Goal: Find specific page/section: Find specific page/section

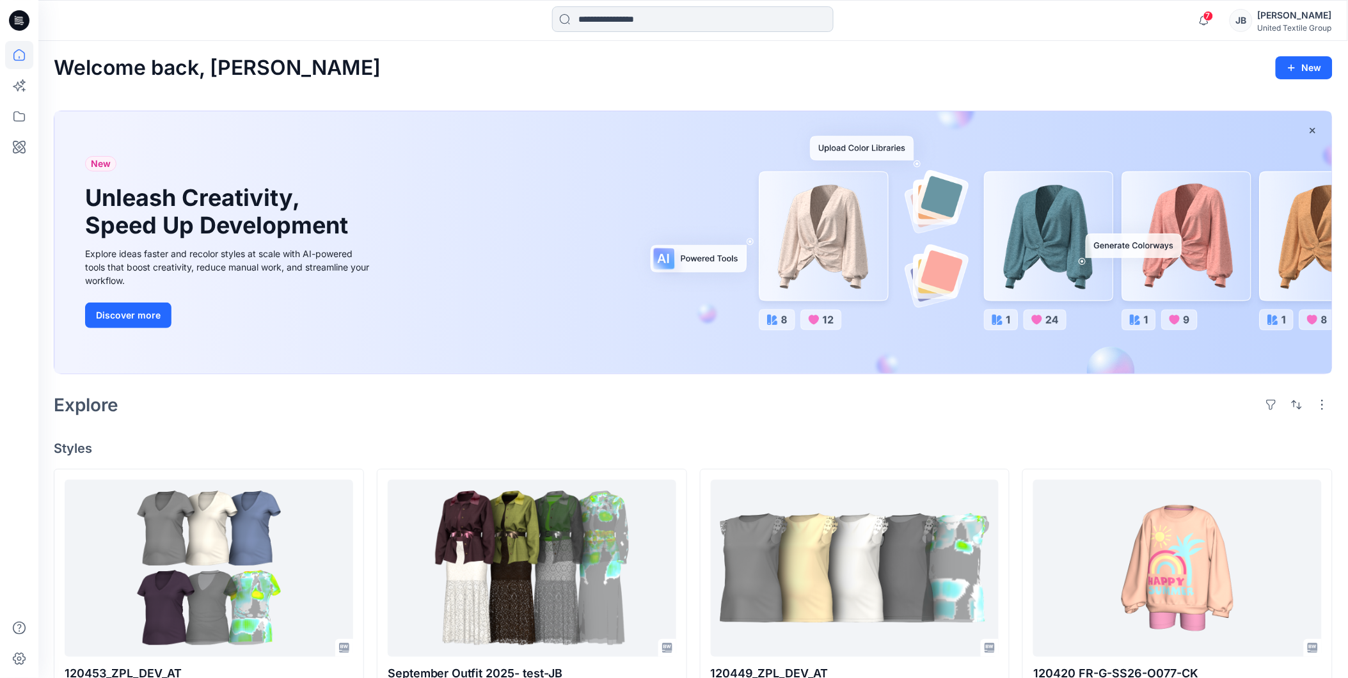
click at [624, 16] on input at bounding box center [693, 19] width 282 height 26
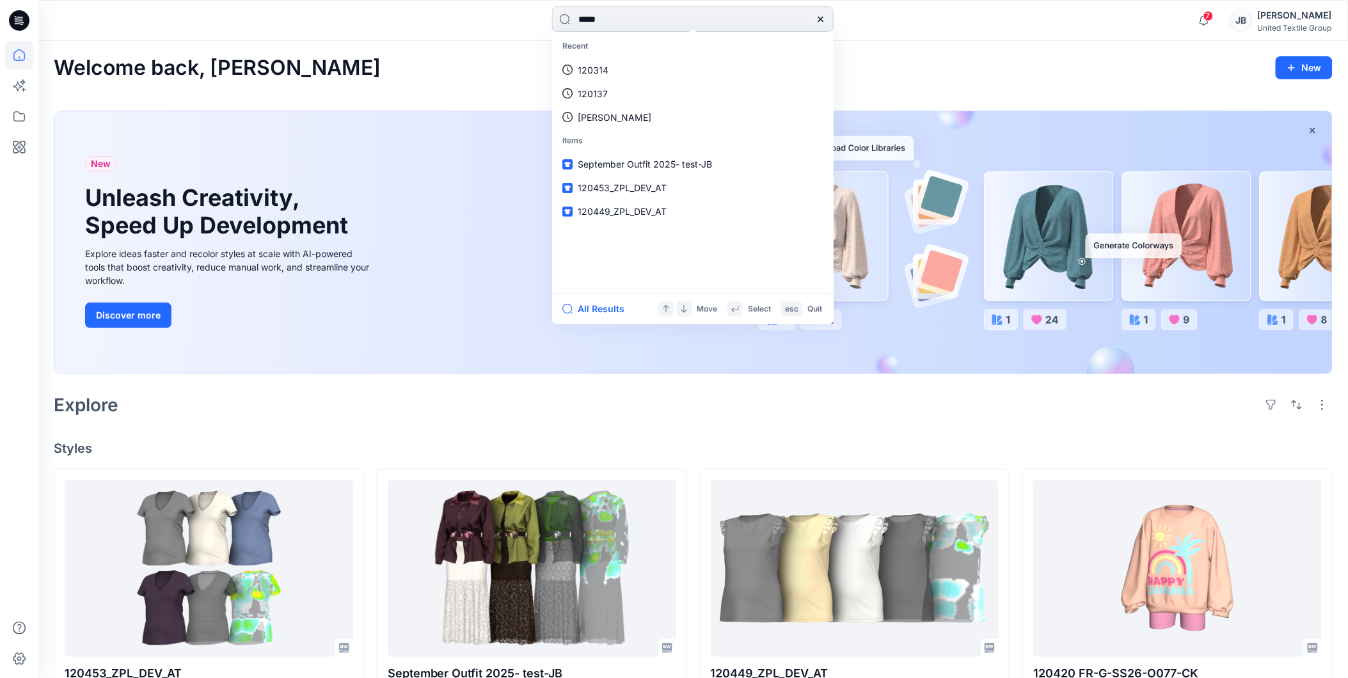
type input "******"
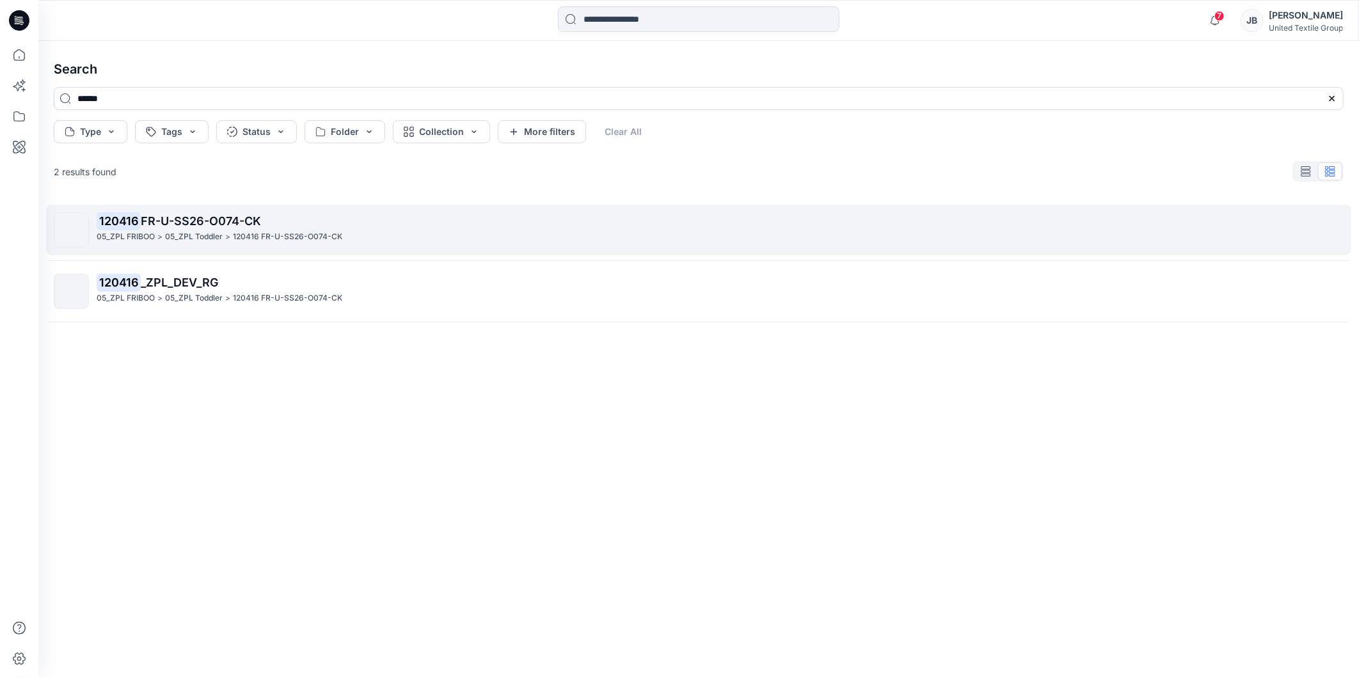
click at [187, 218] on span "FR-U-SS26-O074-CK" at bounding box center [201, 220] width 120 height 13
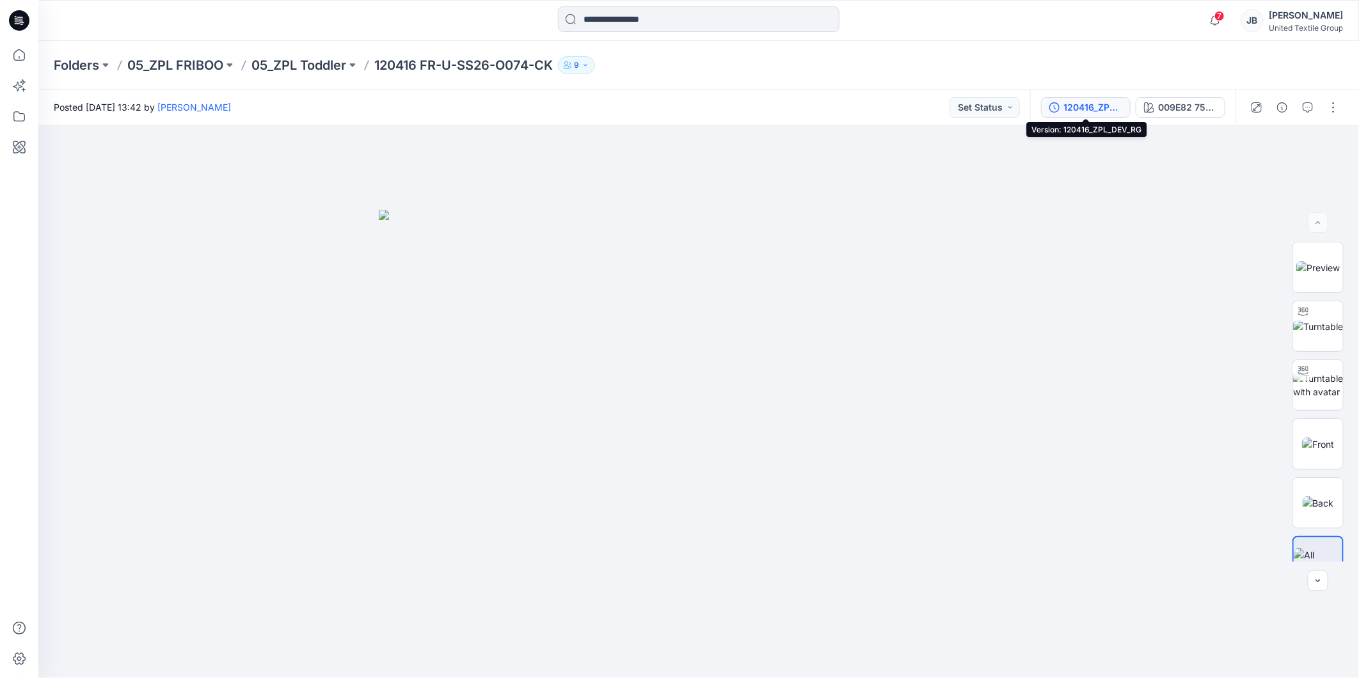
click at [1103, 109] on div "120416_ZPL_DEV_RG" at bounding box center [1093, 107] width 59 height 14
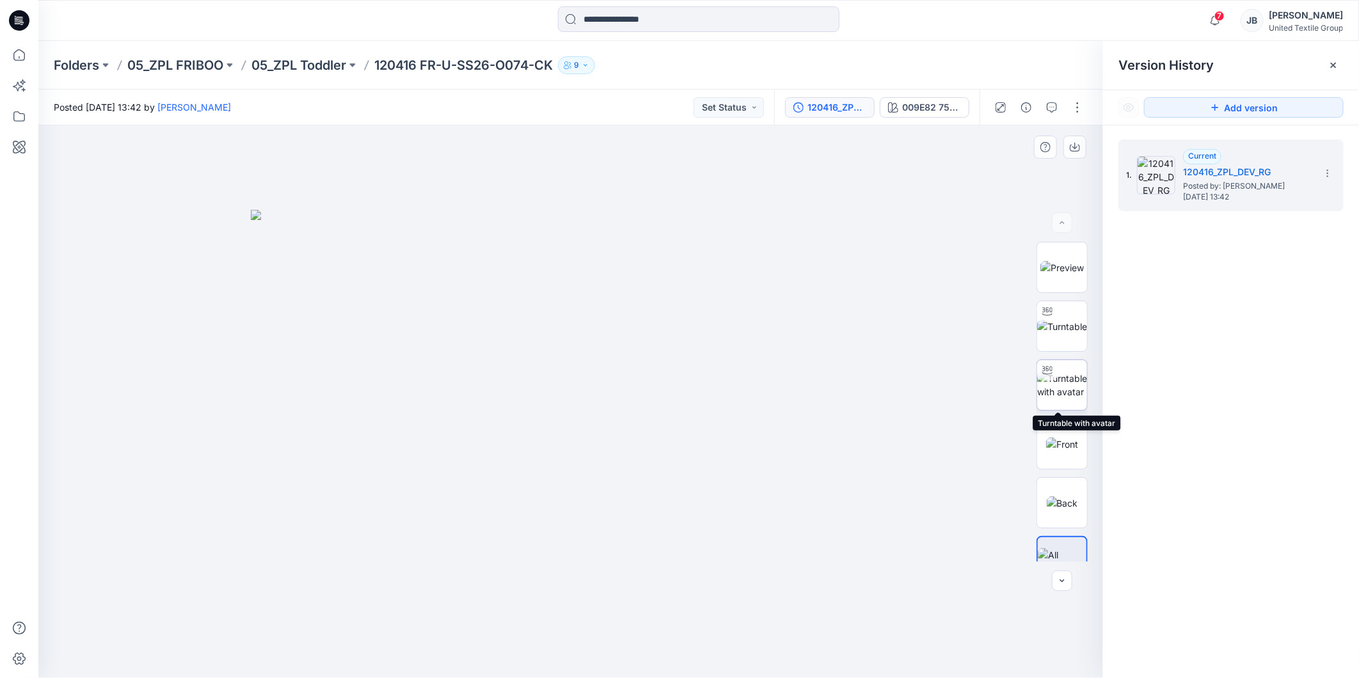
scroll to position [26, 0]
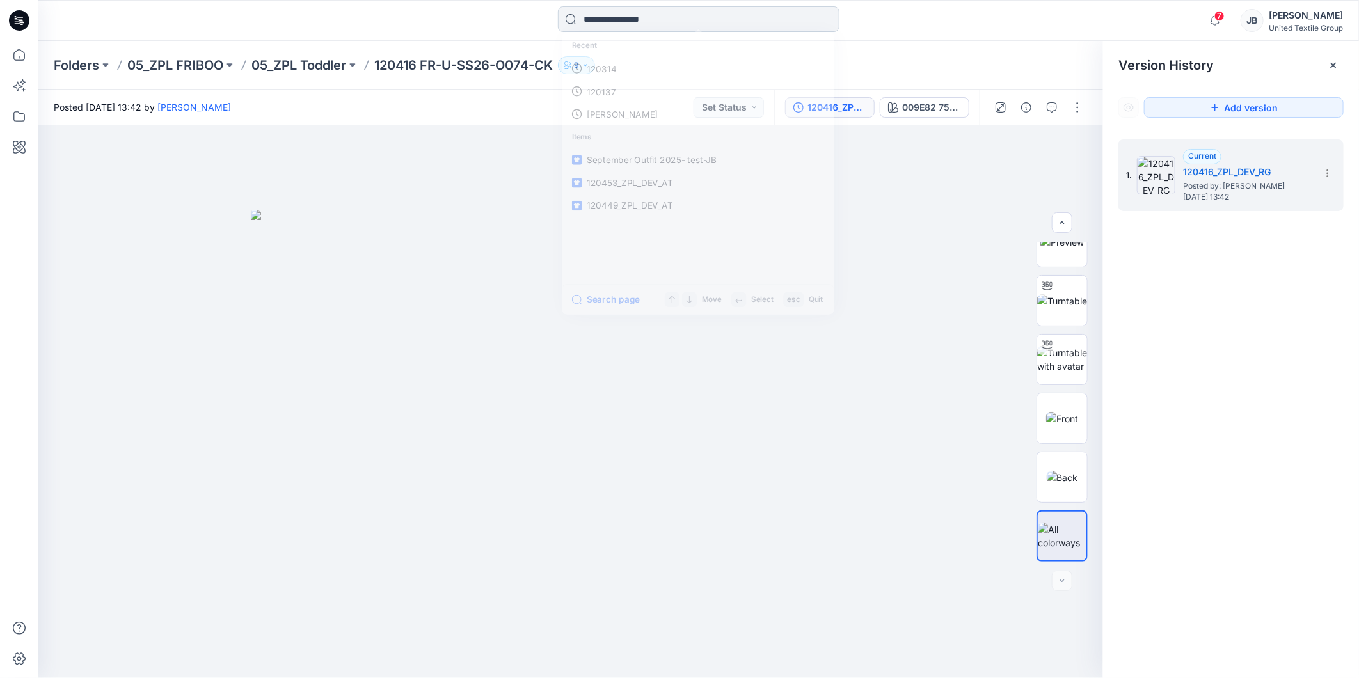
click at [651, 20] on input at bounding box center [699, 19] width 282 height 26
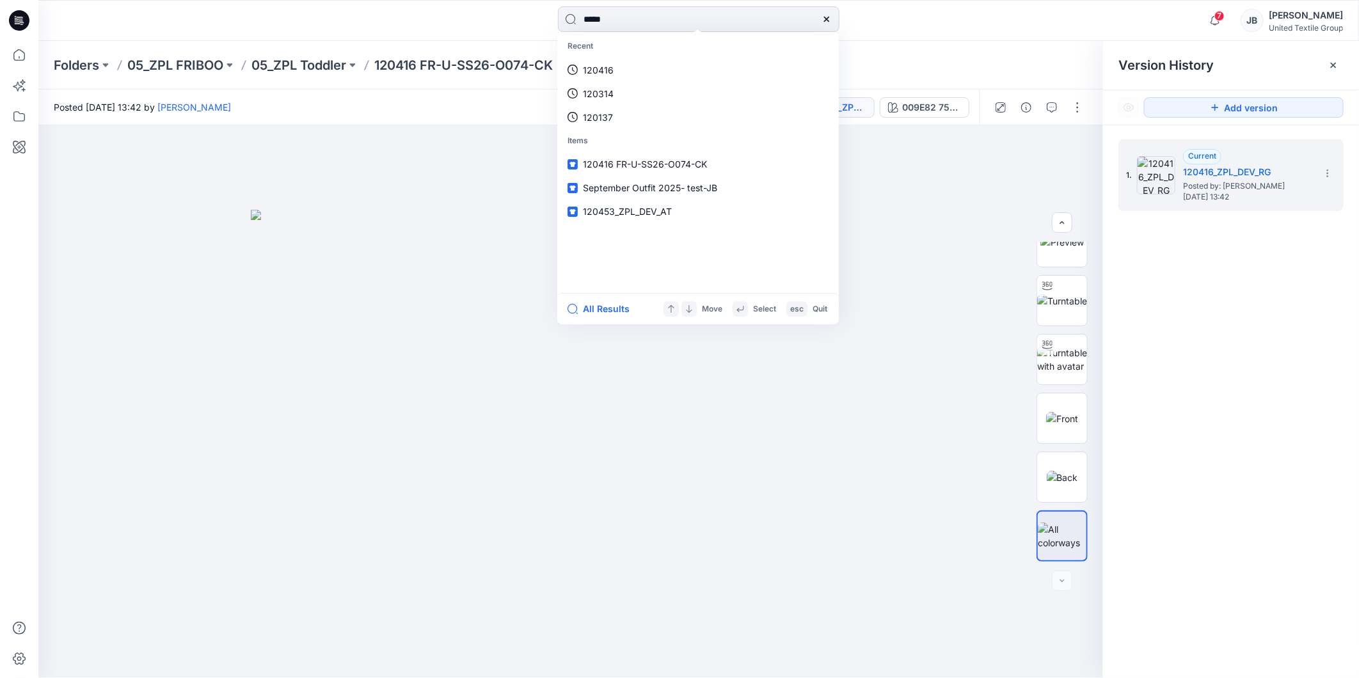
type input "******"
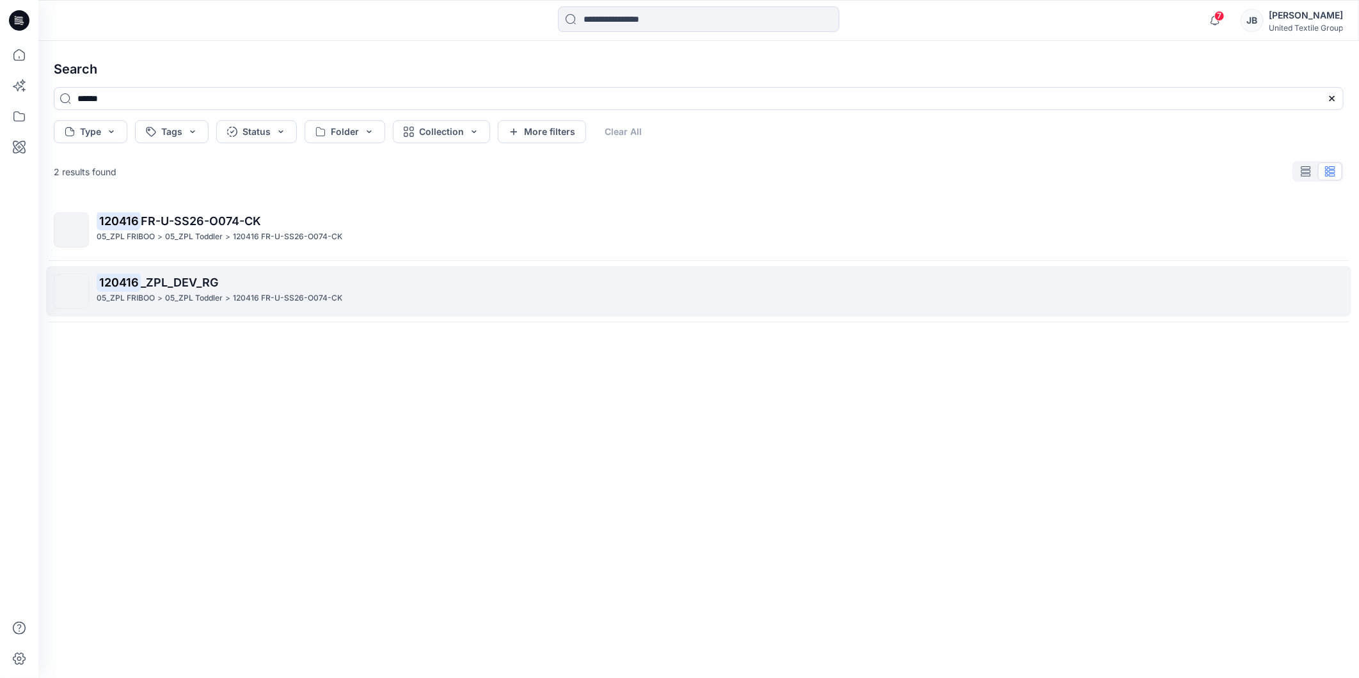
click at [174, 283] on span "_ZPL_DEV_RG" at bounding box center [179, 282] width 77 height 13
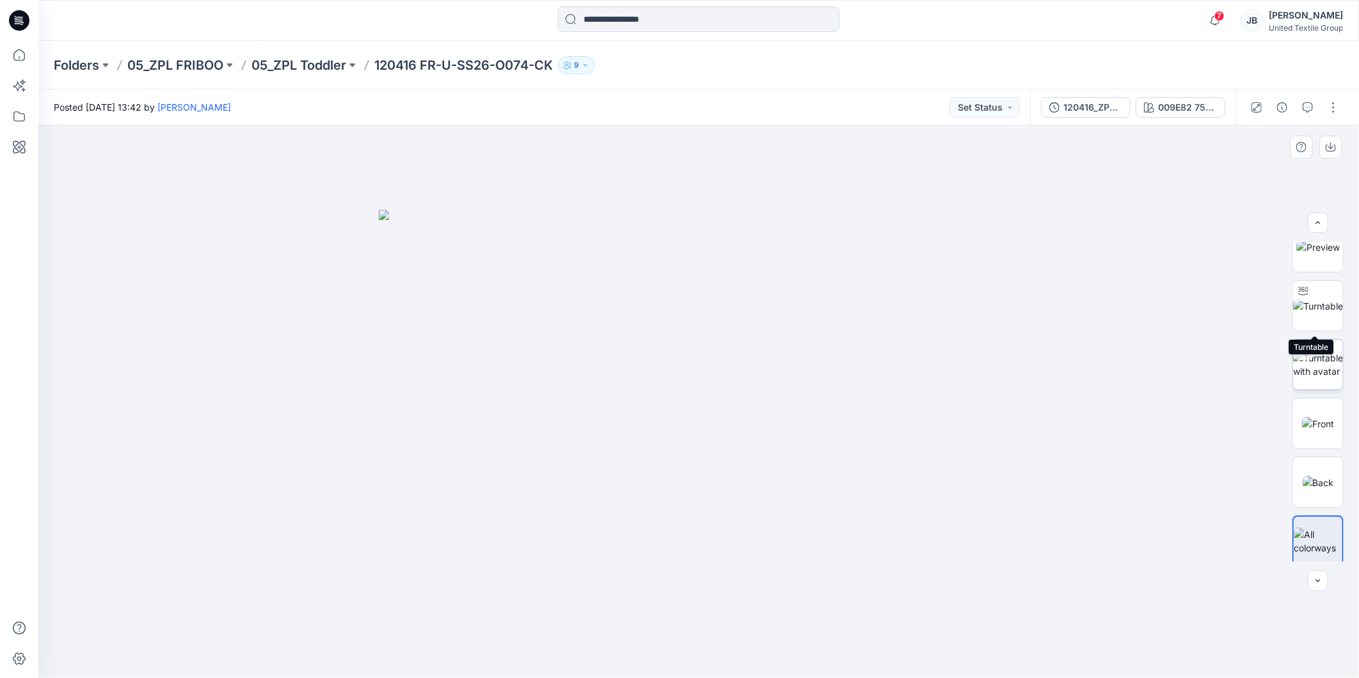
scroll to position [26, 0]
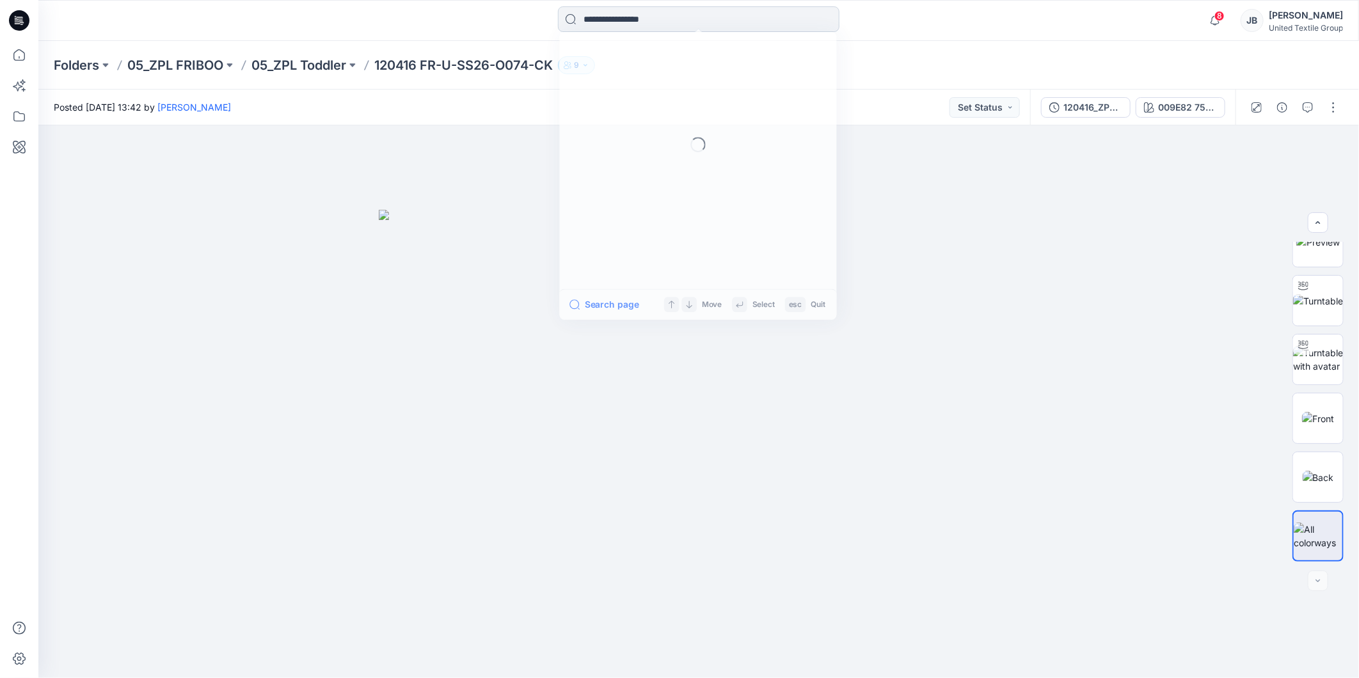
click at [637, 15] on input at bounding box center [699, 19] width 282 height 26
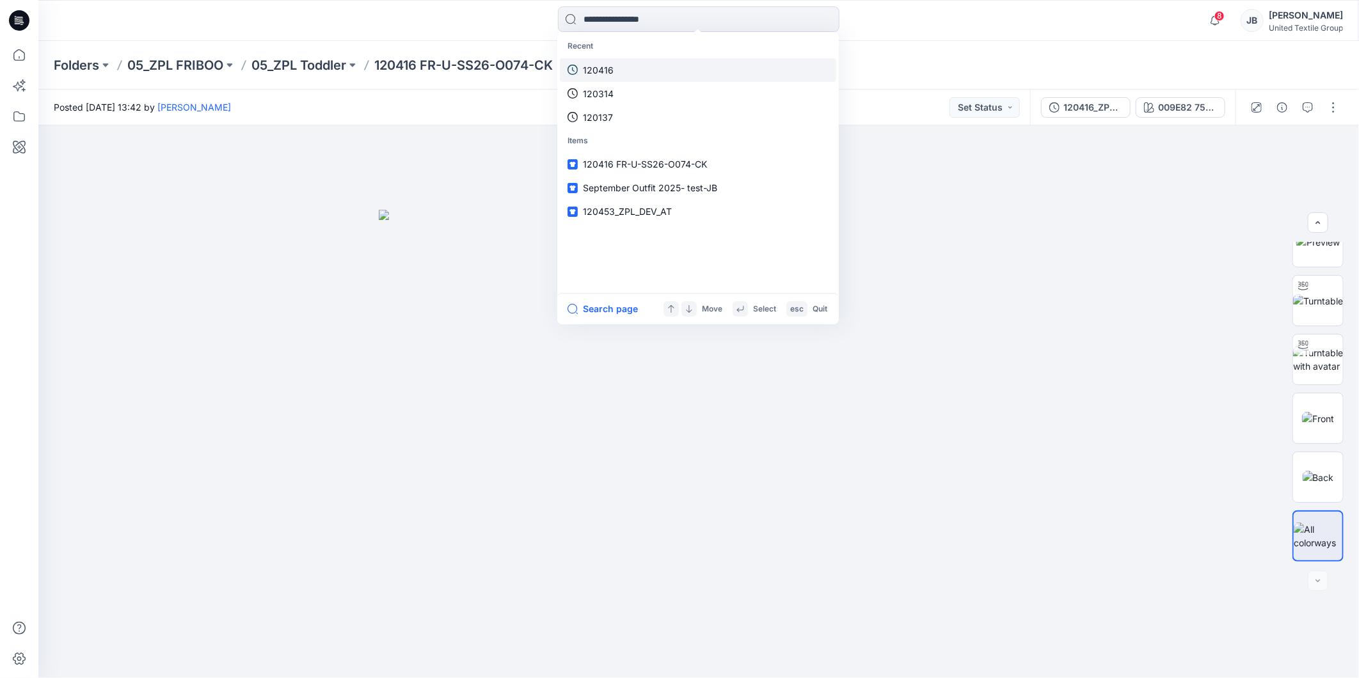
click at [602, 74] on p "120416" at bounding box center [598, 69] width 31 height 13
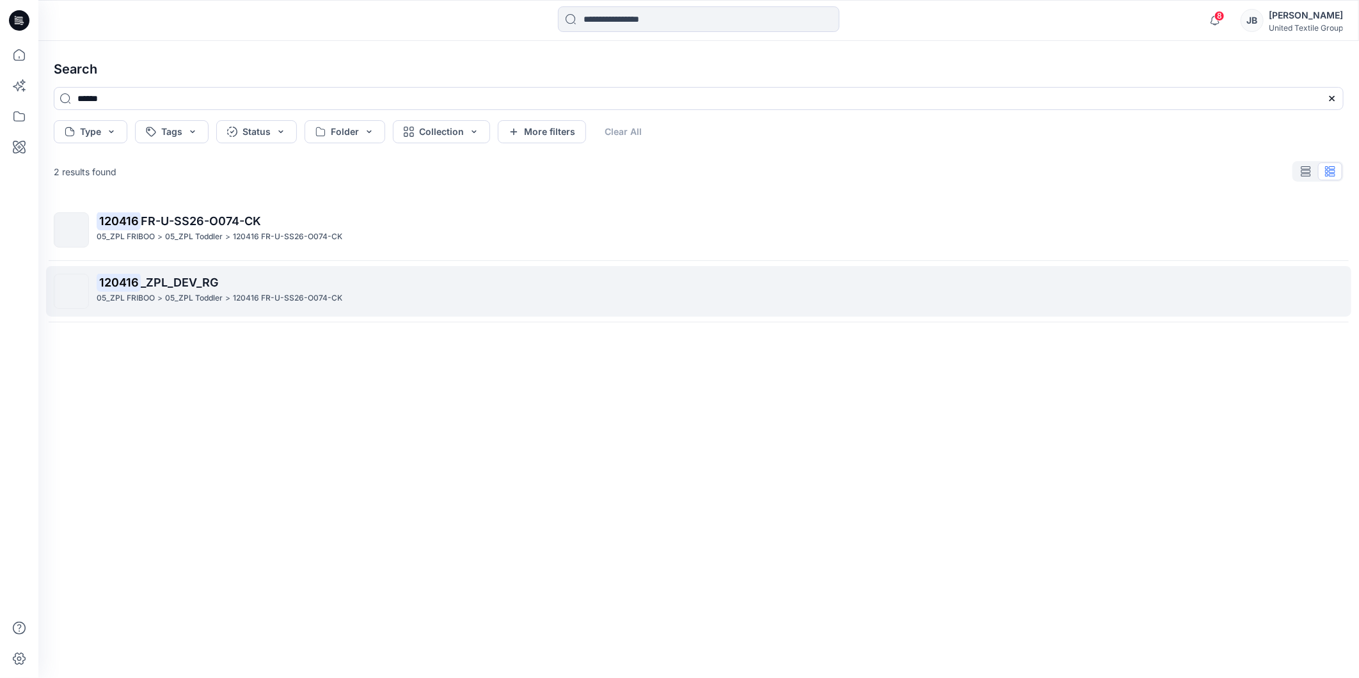
click at [146, 291] on p "120416 _ZPL_DEV_RG" at bounding box center [720, 283] width 1247 height 18
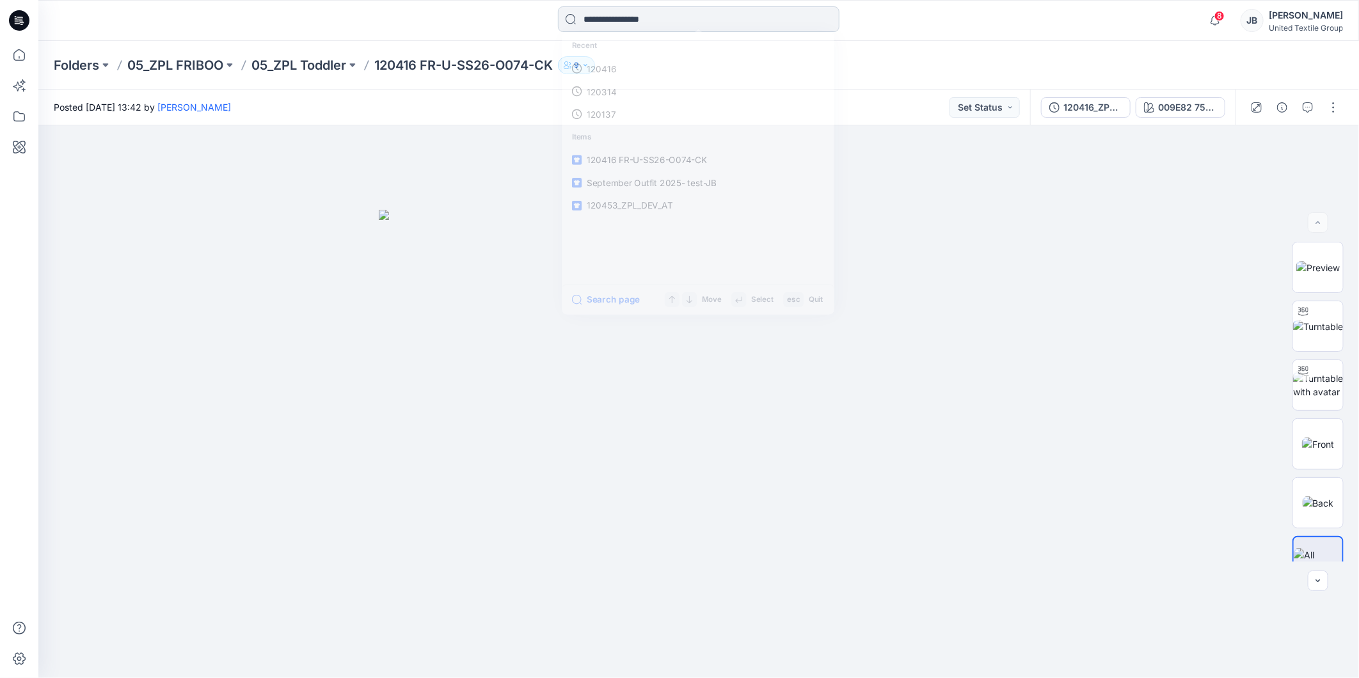
click at [617, 26] on input at bounding box center [699, 19] width 282 height 26
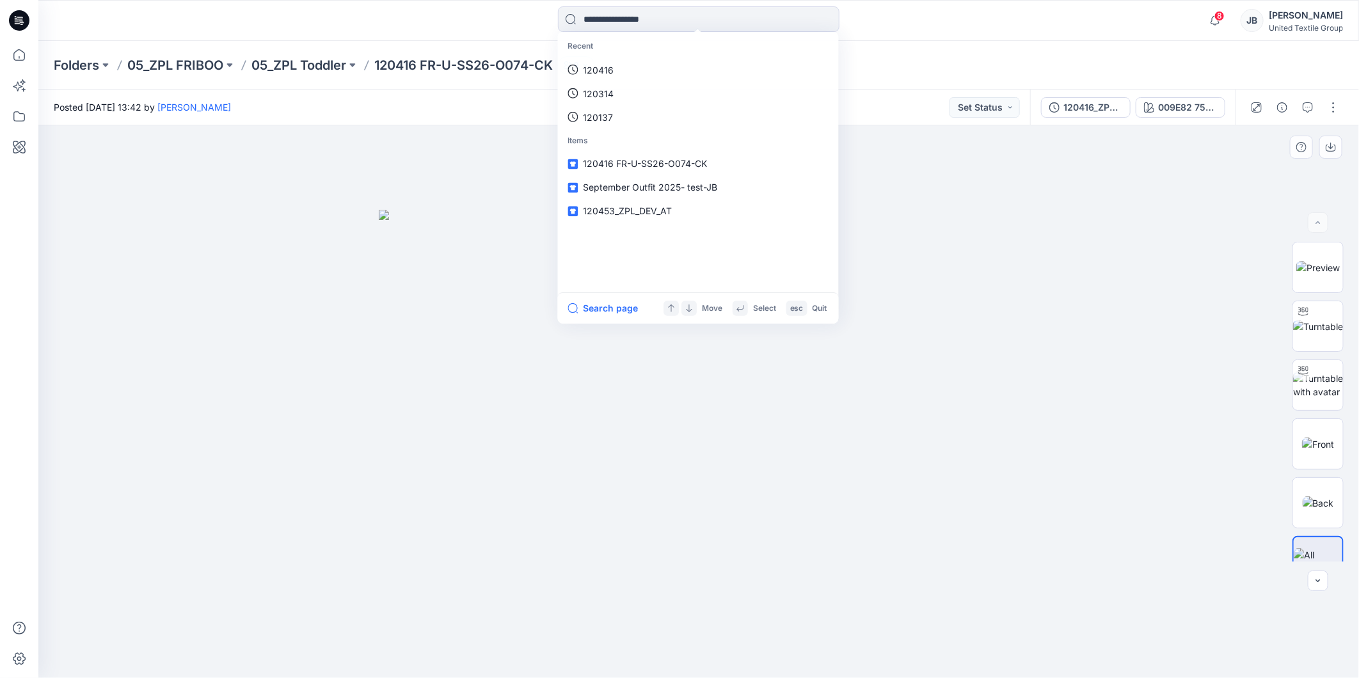
click at [1031, 214] on div at bounding box center [698, 401] width 1321 height 553
